Goal: Obtain resource: Download file/media

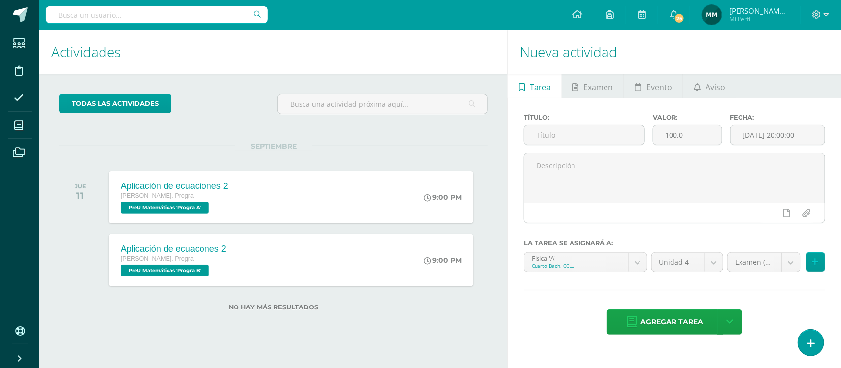
click at [197, 331] on div "todas las Actividades No tienes actividades Échale un vistazo a los demás perío…" at bounding box center [273, 208] width 468 height 268
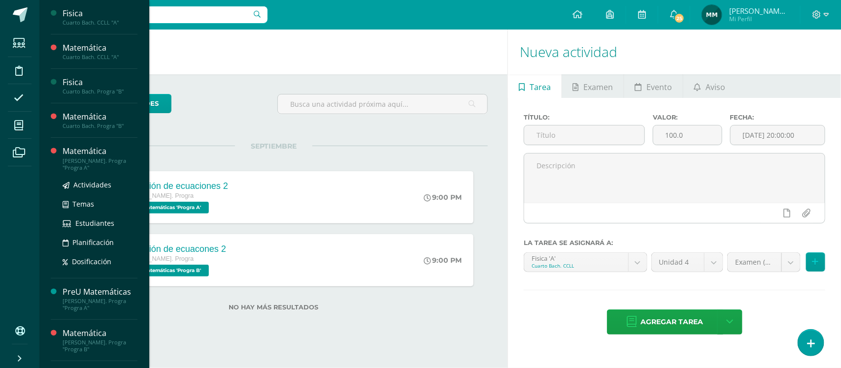
click at [76, 163] on div "[PERSON_NAME]. Progra "Progra A"" at bounding box center [100, 165] width 75 height 14
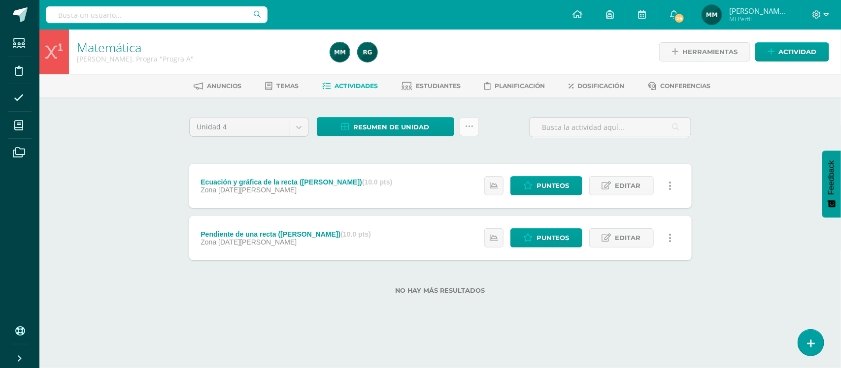
click at [468, 123] on icon at bounding box center [469, 127] width 8 height 8
click at [465, 158] on link "Subir actividades en masa" at bounding box center [444, 158] width 108 height 24
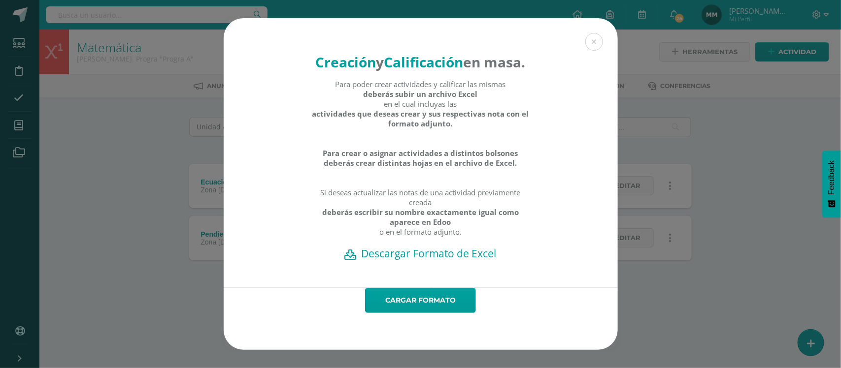
click at [436, 261] on h2 "Descargar Formato de Excel" at bounding box center [421, 254] width 360 height 14
click at [597, 33] on button at bounding box center [594, 42] width 18 height 18
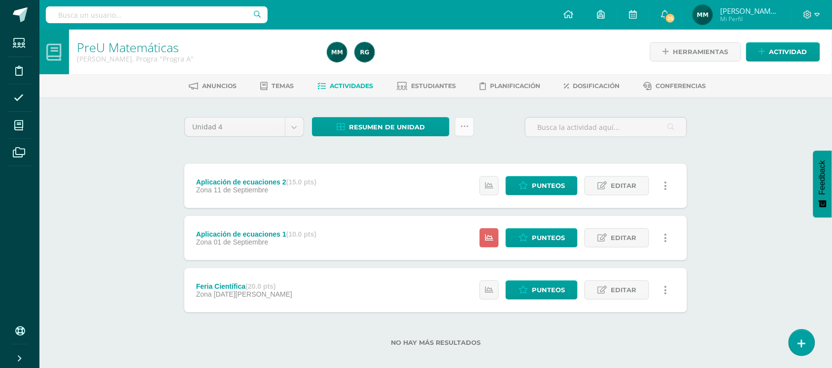
click at [465, 129] on icon at bounding box center [464, 127] width 8 height 8
